Goal: Task Accomplishment & Management: Use online tool/utility

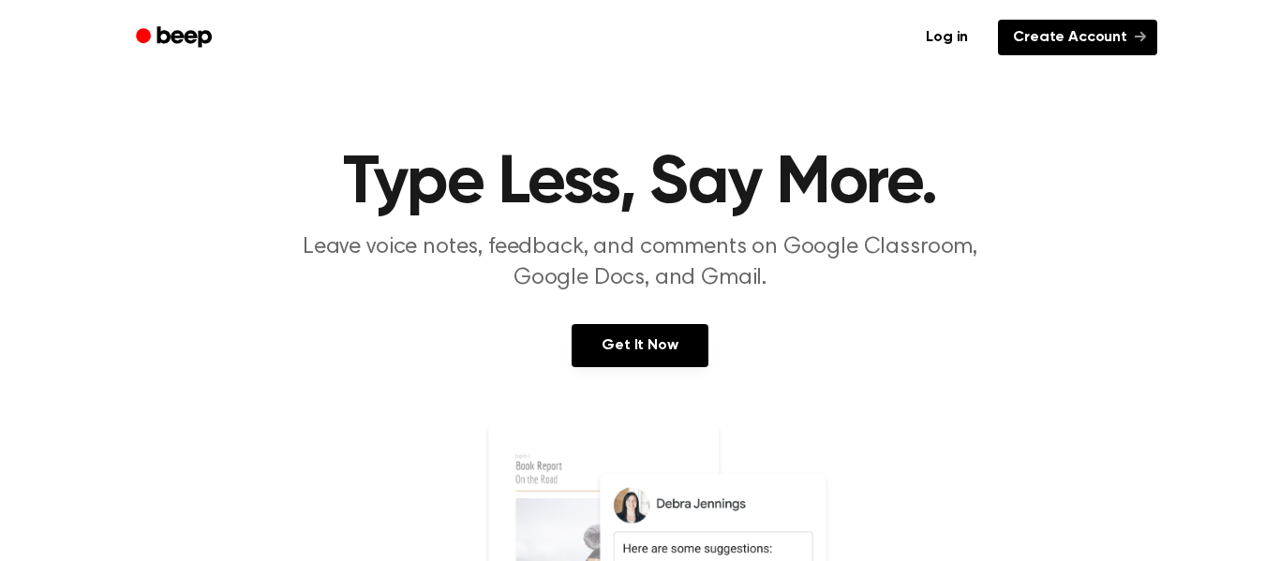
click at [1058, 37] on link "Create Account" at bounding box center [1077, 38] width 159 height 36
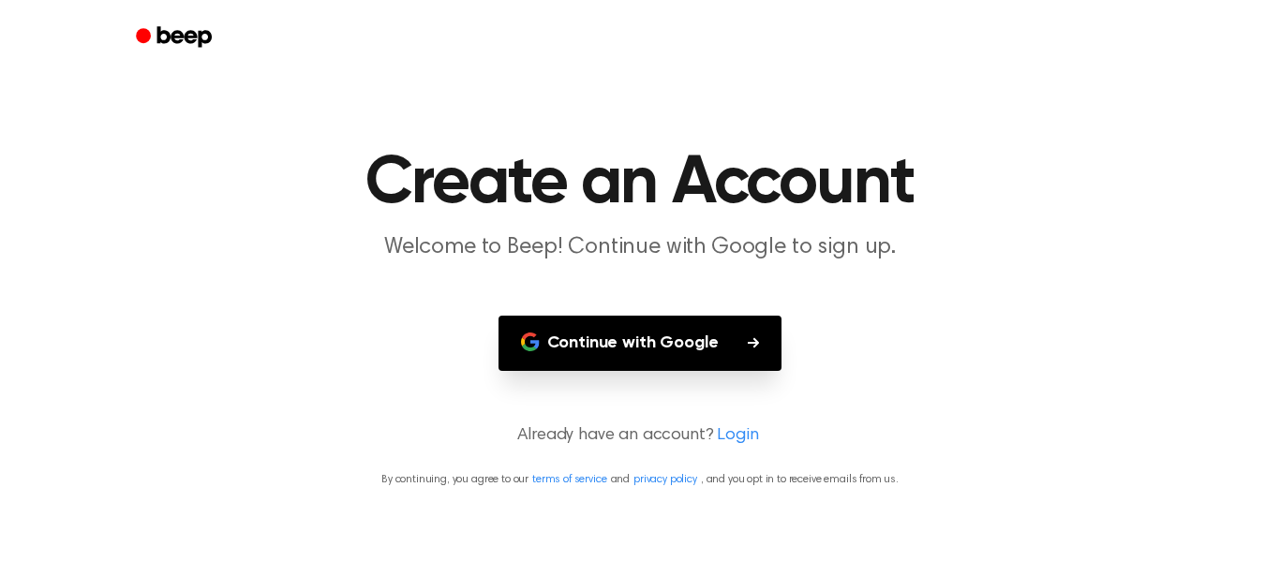
click at [690, 342] on button "Continue with Google" at bounding box center [641, 343] width 284 height 55
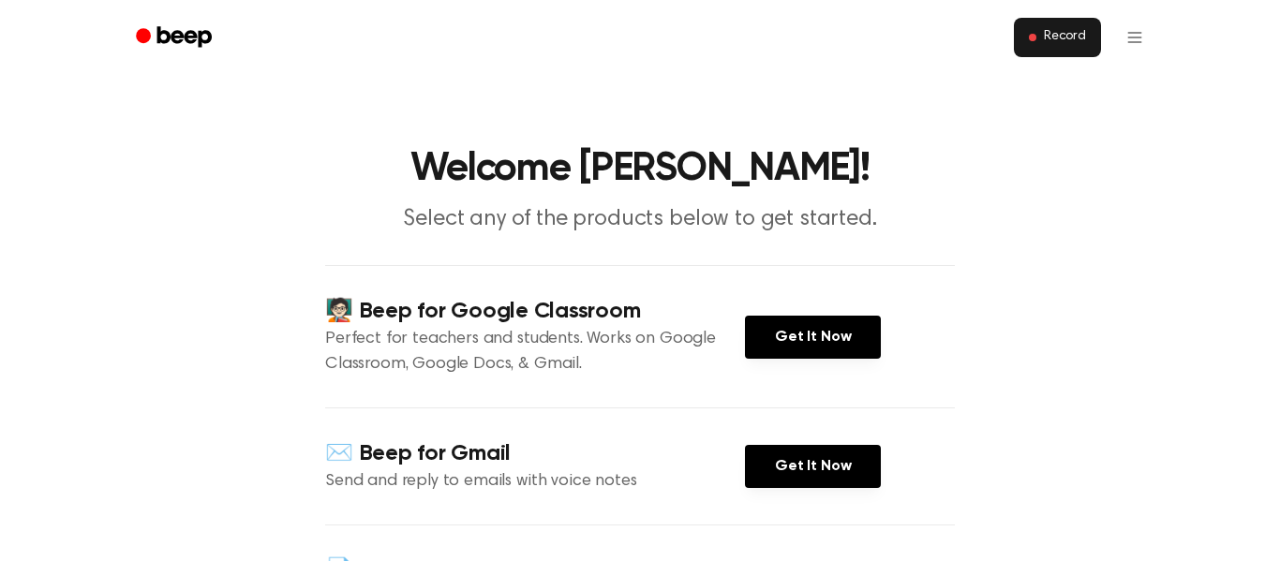
click at [1060, 52] on button "Record" at bounding box center [1057, 37] width 87 height 39
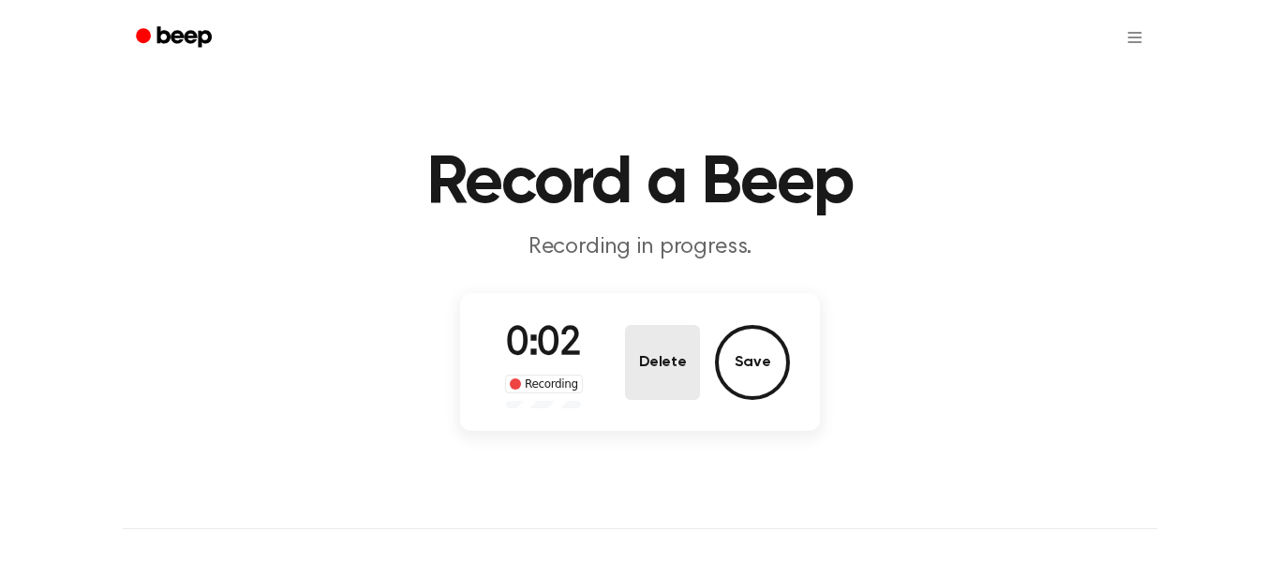
click at [632, 349] on button "Delete" at bounding box center [662, 362] width 75 height 75
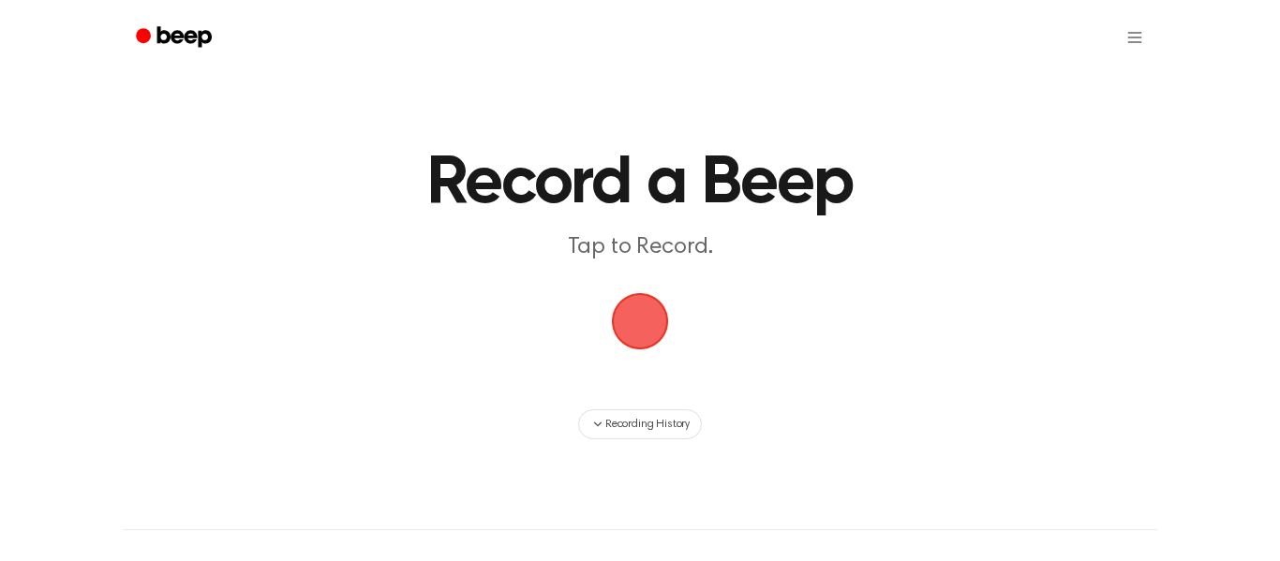
click at [632, 308] on span "button" at bounding box center [639, 321] width 69 height 69
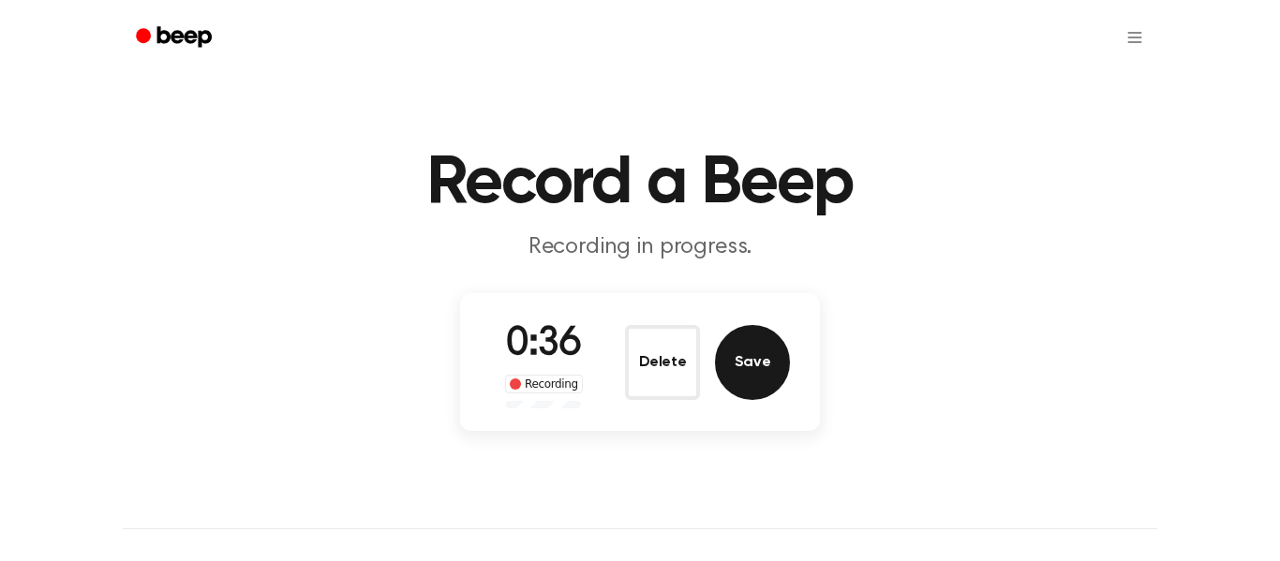
click at [737, 365] on button "Save" at bounding box center [752, 362] width 75 height 75
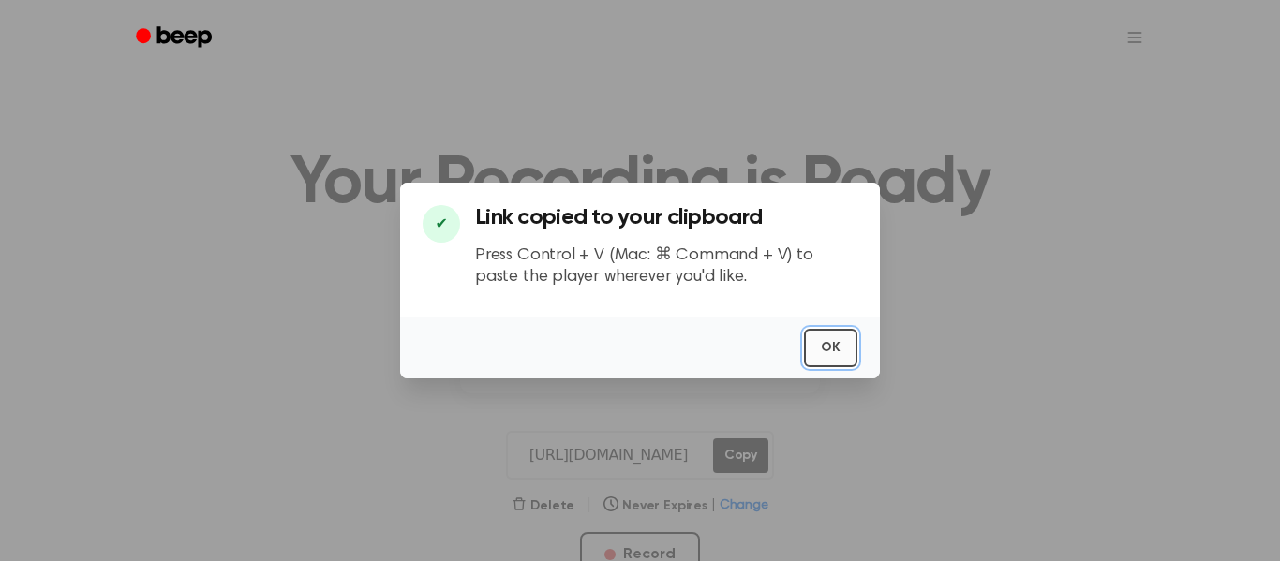
click at [812, 355] on button "OK" at bounding box center [830, 348] width 53 height 38
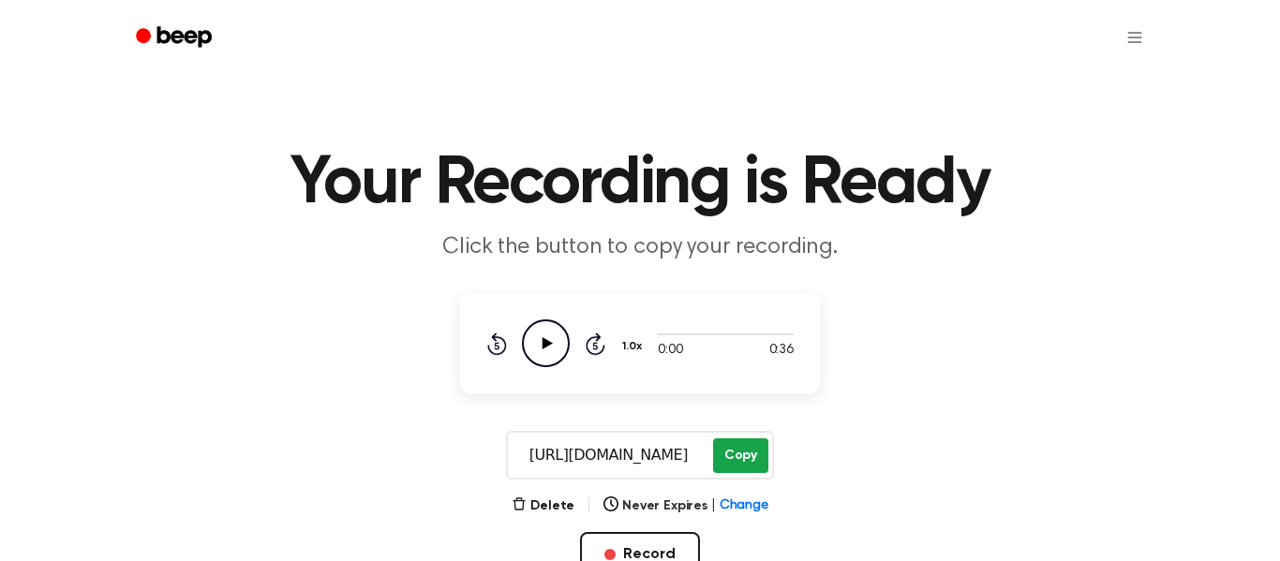
click at [735, 455] on button "Copy" at bounding box center [740, 456] width 55 height 35
